Goal: Book appointment/travel/reservation

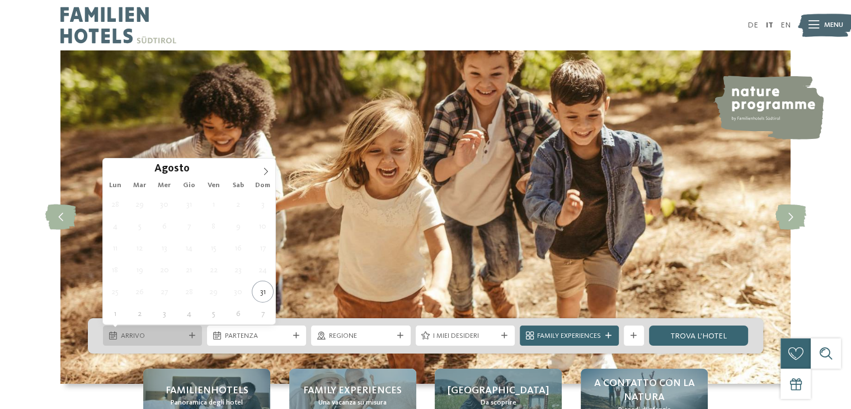
click at [161, 337] on span "Arrivo" at bounding box center [153, 336] width 64 height 10
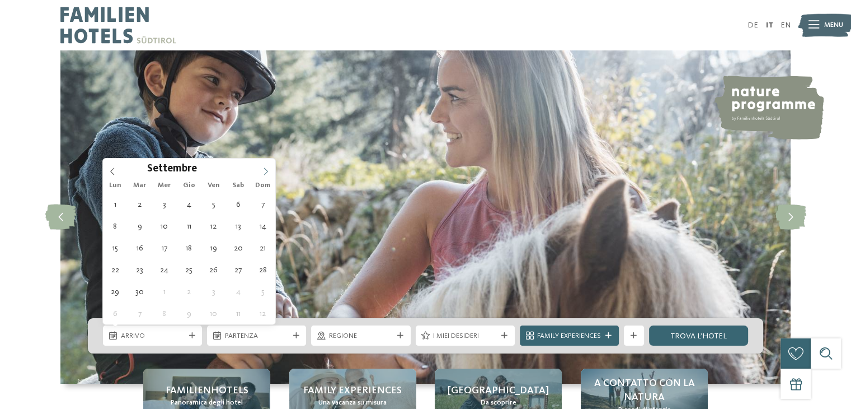
click at [265, 171] on icon at bounding box center [266, 171] width 8 height 8
type div "[DATE]"
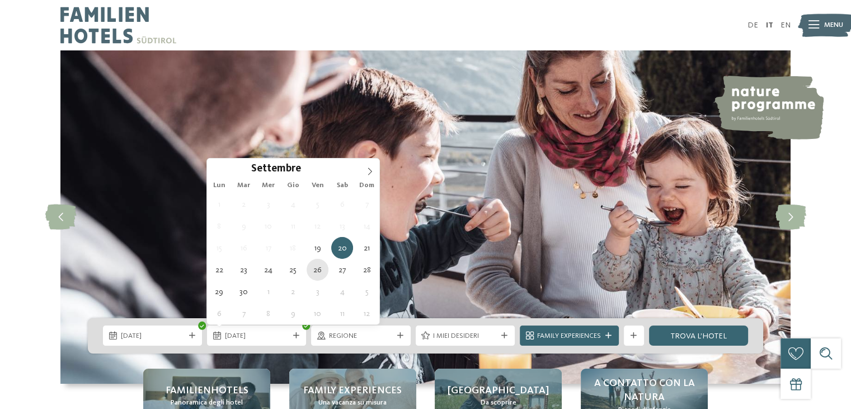
type div "[DATE]"
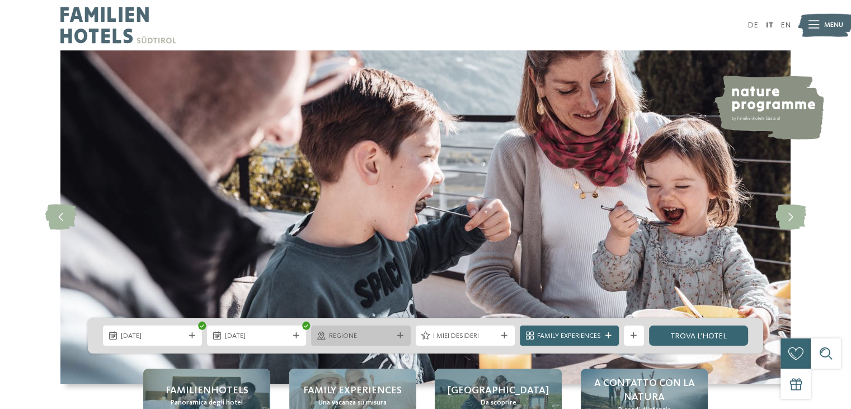
click at [360, 332] on span "Regione" at bounding box center [361, 336] width 64 height 10
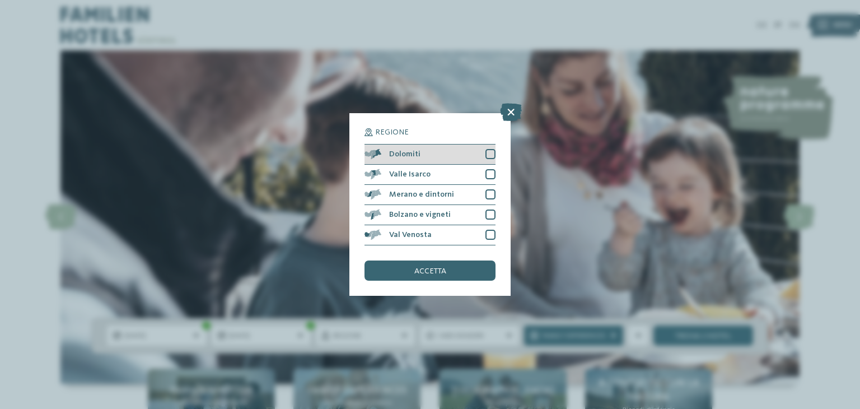
click at [426, 151] on div "Dolomiti" at bounding box center [429, 154] width 131 height 20
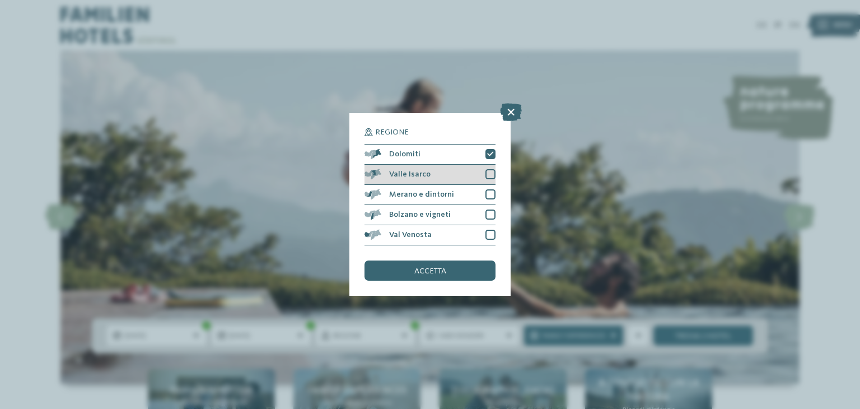
click at [428, 173] on div "Valle Isarco" at bounding box center [429, 175] width 131 height 20
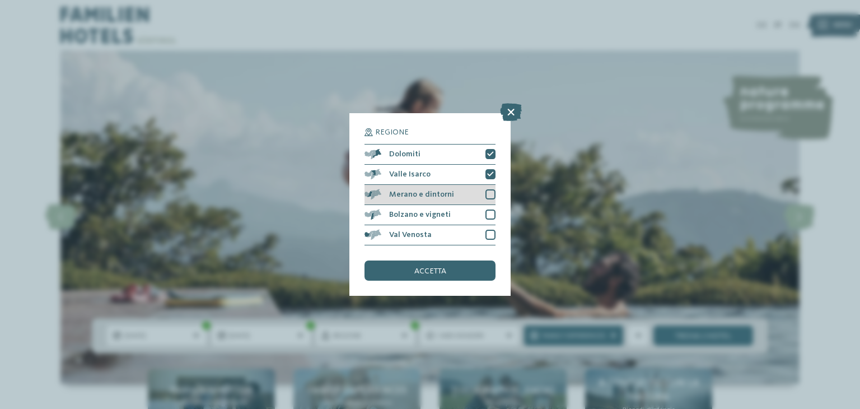
click at [452, 196] on div "Merano e dintorni" at bounding box center [429, 195] width 131 height 20
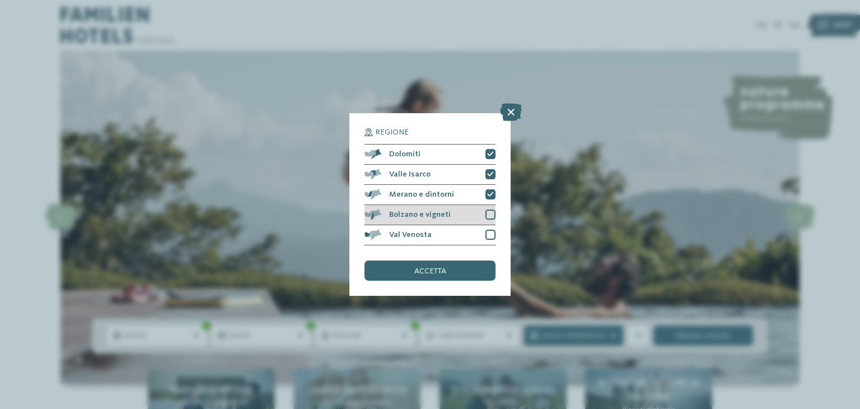
click at [455, 221] on div "Bolzano e vigneti" at bounding box center [429, 215] width 131 height 20
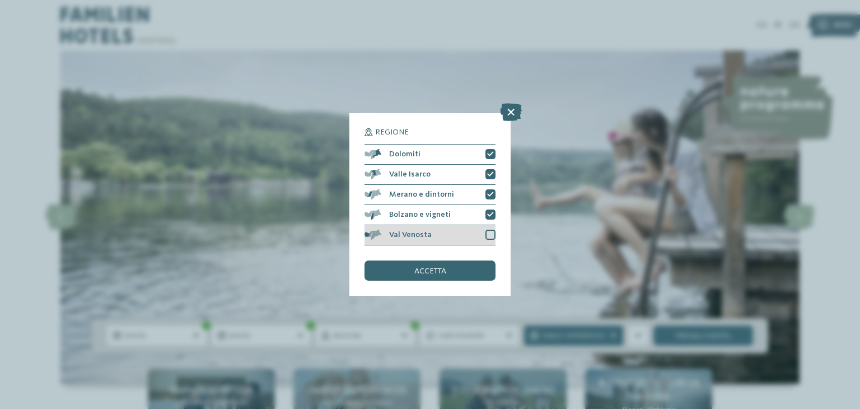
click at [458, 236] on div "Val Venosta" at bounding box center [429, 235] width 131 height 20
click at [456, 269] on div "accetta" at bounding box center [429, 270] width 131 height 20
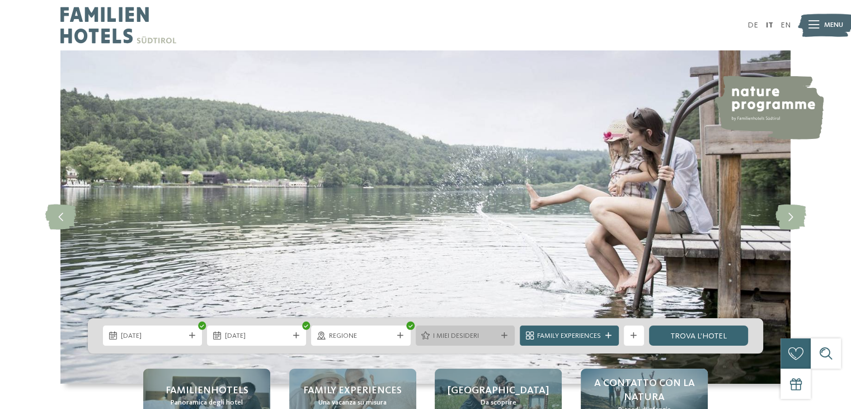
click at [465, 331] on span "I miei desideri" at bounding box center [465, 336] width 64 height 10
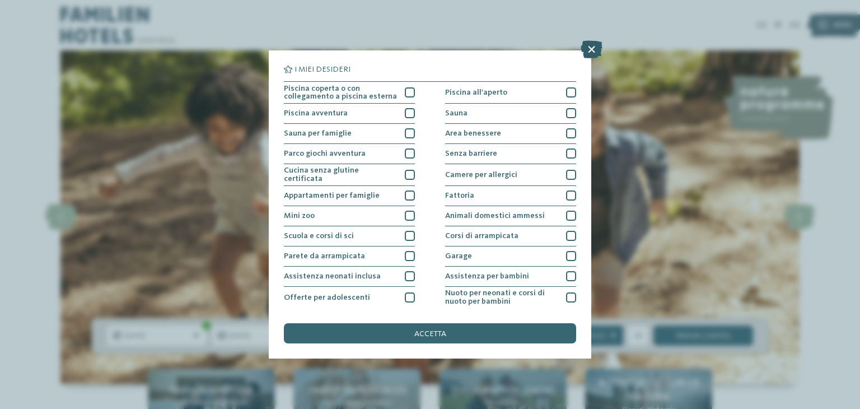
click at [593, 57] on icon at bounding box center [591, 49] width 22 height 18
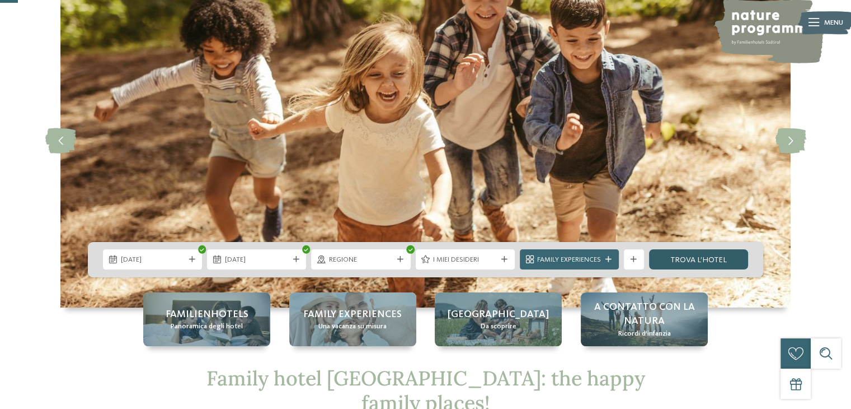
scroll to position [92, 0]
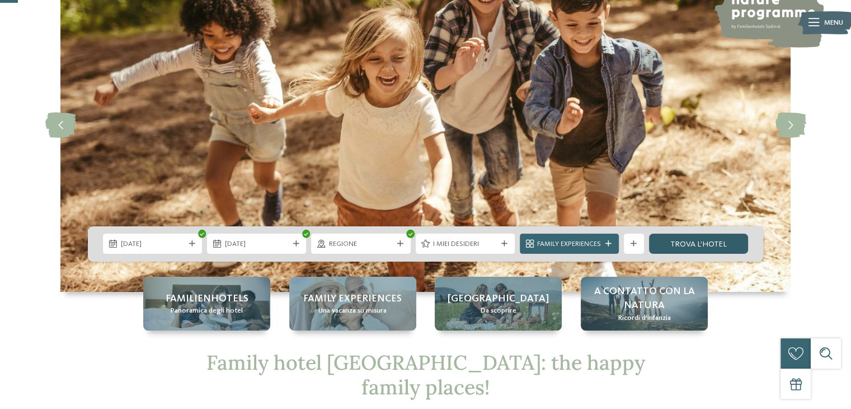
click at [692, 240] on link "trova l’hotel" at bounding box center [698, 243] width 99 height 20
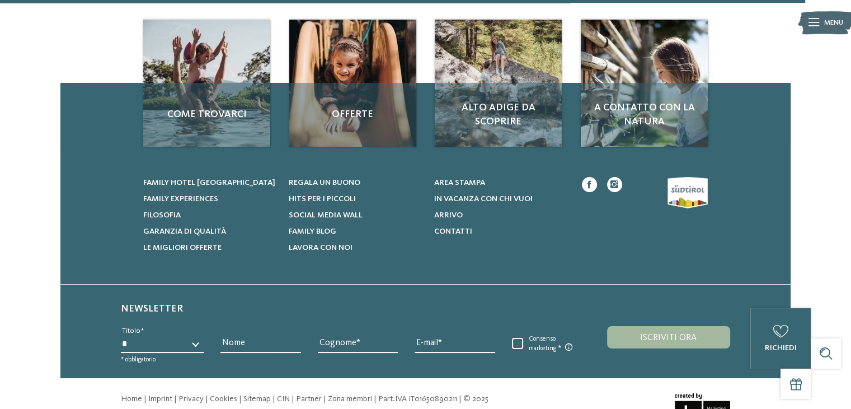
scroll to position [2898, 0]
